Goal: Task Accomplishment & Management: Manage account settings

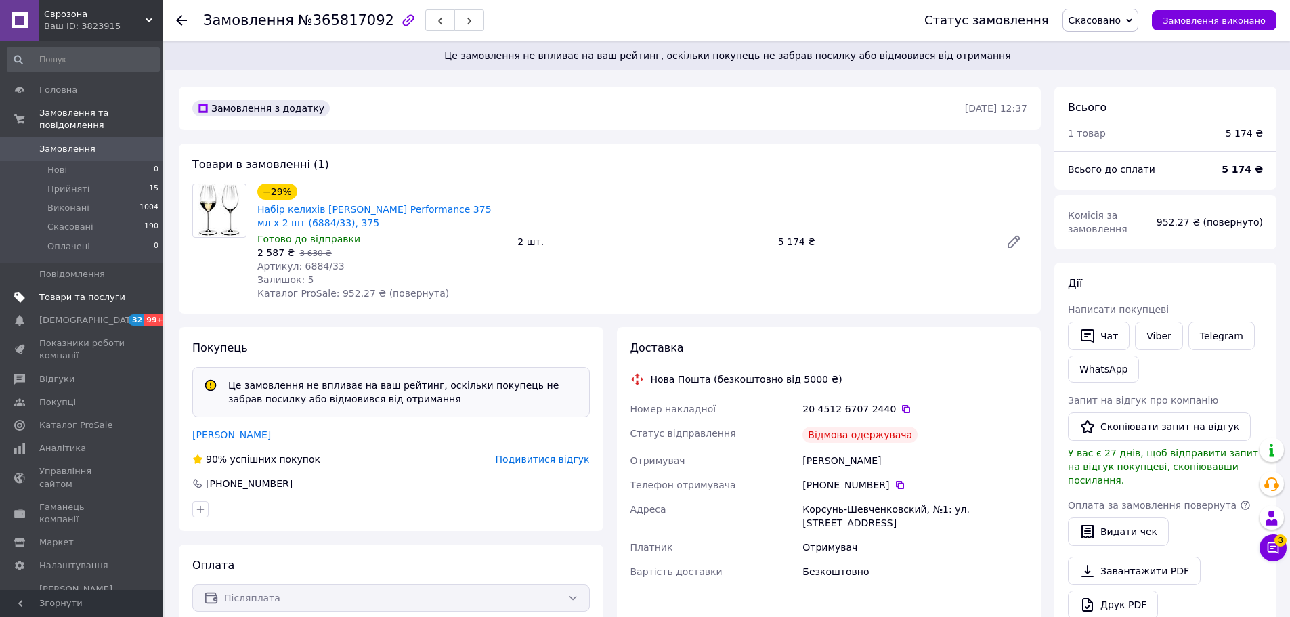
click at [78, 291] on span "Товари та послуги" at bounding box center [82, 297] width 86 height 12
click at [71, 291] on span "Товари та послуги" at bounding box center [82, 297] width 86 height 12
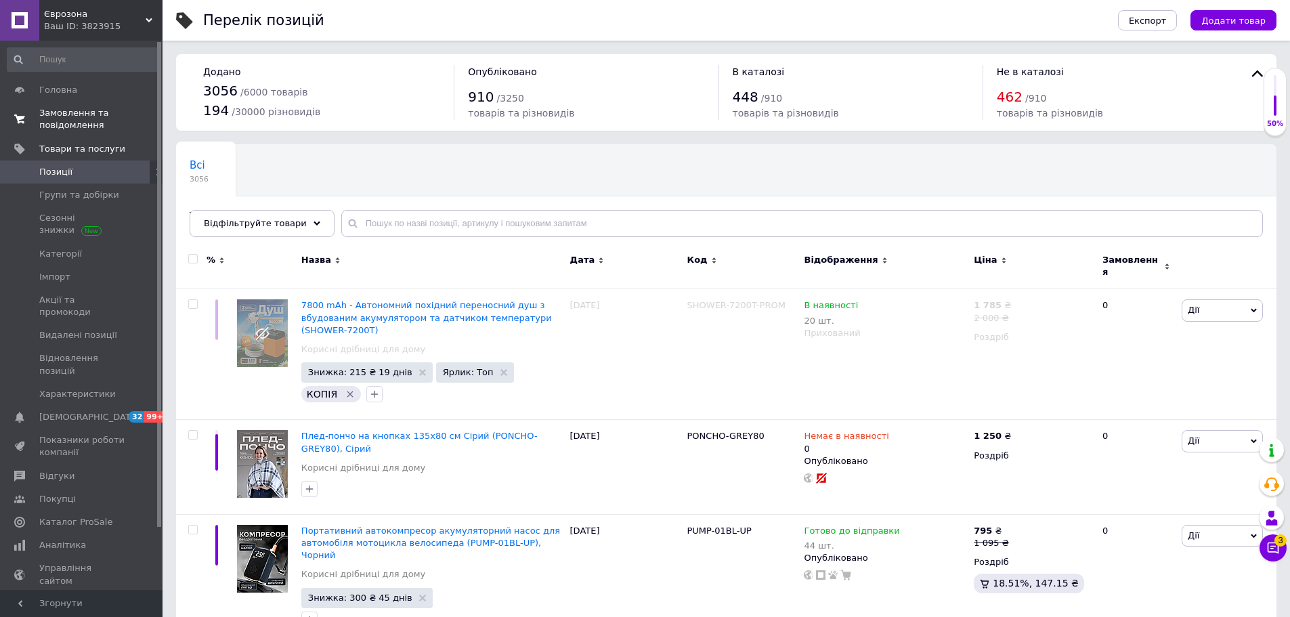
click at [66, 119] on span "Замовлення та повідомлення" at bounding box center [82, 119] width 86 height 24
